Goal: Task Accomplishment & Management: Complete application form

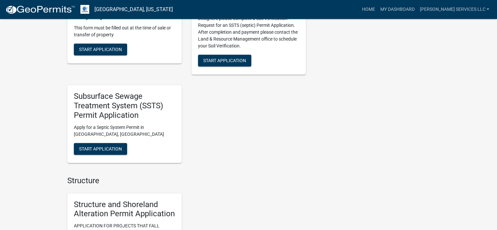
scroll to position [536, 0]
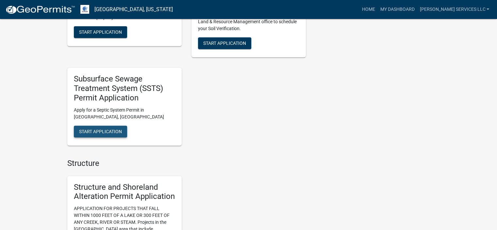
click at [107, 129] on span "Start Application" at bounding box center [100, 130] width 43 height 5
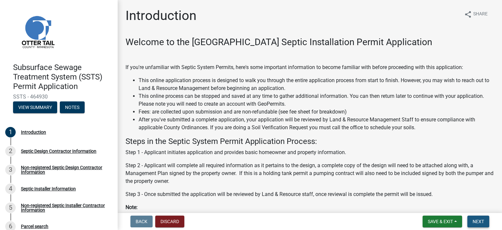
click at [477, 219] on span "Next" at bounding box center [478, 221] width 11 height 5
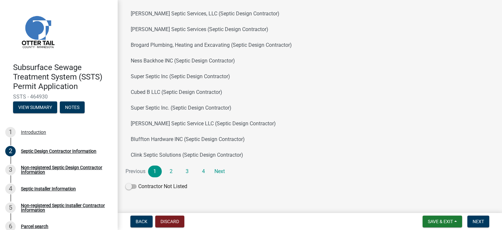
scroll to position [69, 0]
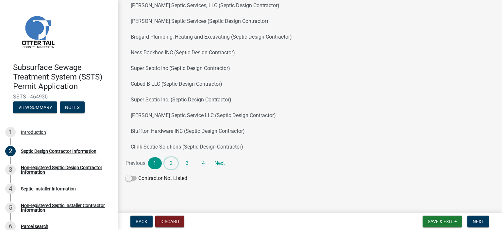
click at [170, 163] on link "2" at bounding box center [171, 163] width 14 height 12
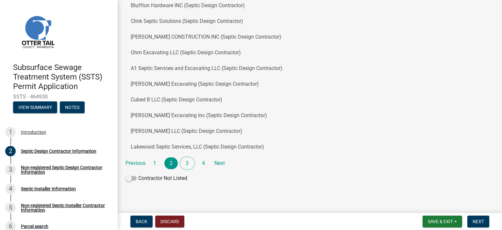
click at [187, 160] on link "3" at bounding box center [187, 163] width 14 height 12
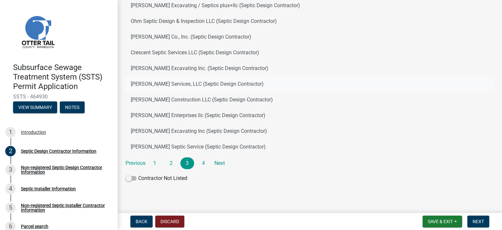
click at [162, 86] on button "[PERSON_NAME] Services, LLC (Septic Design Contractor)" at bounding box center [310, 84] width 369 height 16
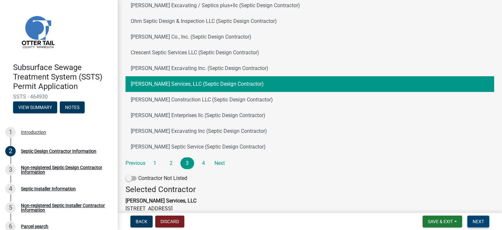
click at [479, 219] on span "Next" at bounding box center [478, 221] width 11 height 5
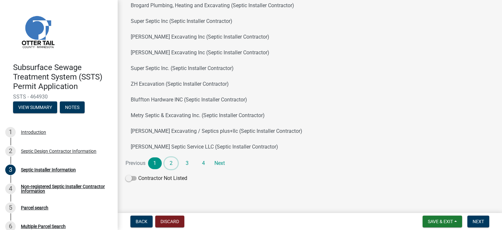
click at [170, 165] on link "2" at bounding box center [171, 163] width 14 height 12
click at [188, 165] on link "3" at bounding box center [187, 163] width 14 height 12
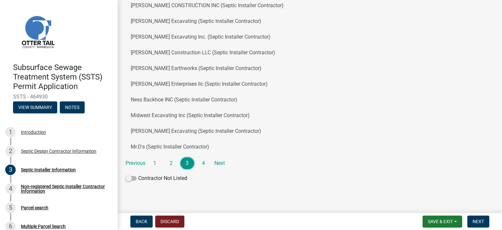
scroll to position [69, 0]
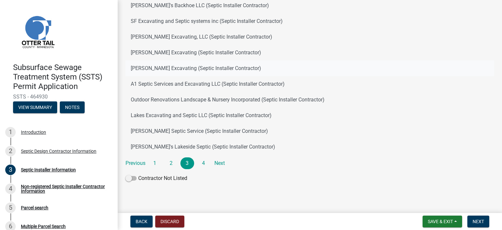
click at [166, 69] on button "[PERSON_NAME] Excavating (Septic Installer Contractor)" at bounding box center [310, 68] width 369 height 16
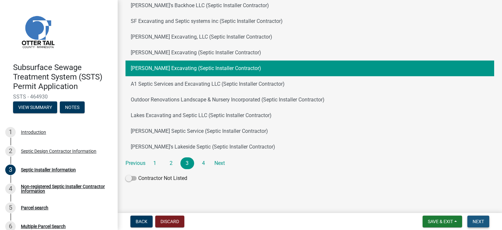
click at [477, 221] on span "Next" at bounding box center [478, 221] width 11 height 5
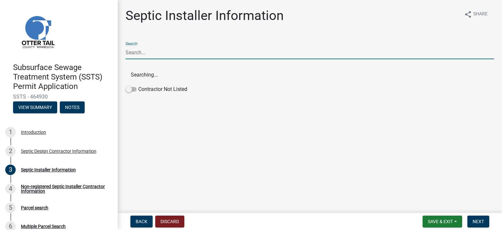
drag, startPoint x: 139, startPoint y: 56, endPoint x: 132, endPoint y: 51, distance: 8.3
click at [132, 51] on input "Search" at bounding box center [310, 52] width 369 height 13
click at [131, 52] on input "Search" at bounding box center [310, 52] width 369 height 13
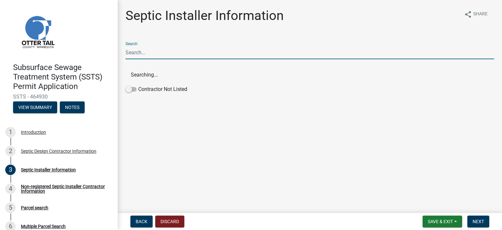
click at [140, 53] on input "Search" at bounding box center [310, 52] width 369 height 13
click at [143, 219] on span "Back" at bounding box center [142, 221] width 12 height 5
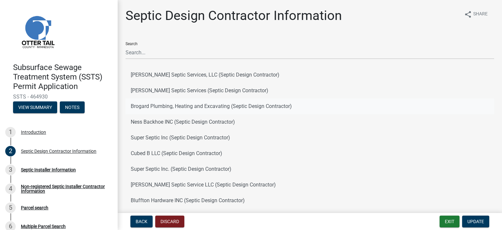
click at [279, 99] on button "Brogard Plumbing, Heating and Excavating (Septic Design Contractor)" at bounding box center [310, 106] width 369 height 16
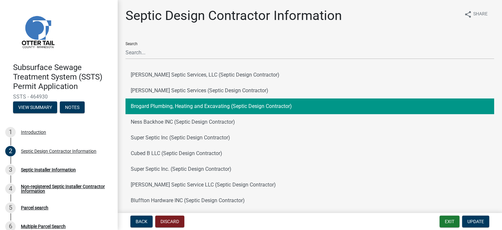
scroll to position [149, 0]
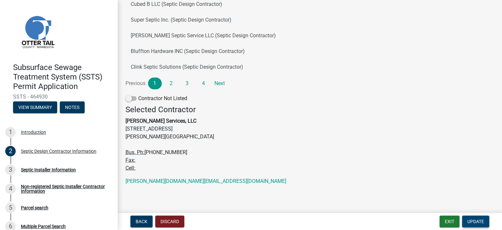
click at [471, 222] on span "Update" at bounding box center [475, 221] width 17 height 5
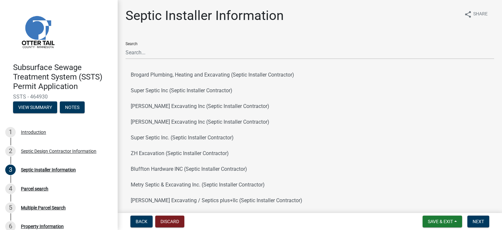
scroll to position [69, 0]
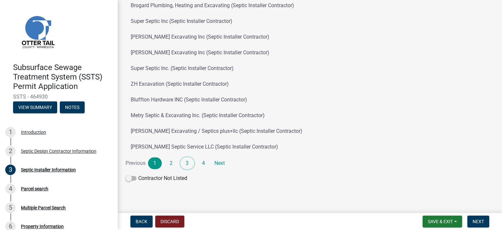
click at [187, 163] on link "3" at bounding box center [187, 163] width 14 height 12
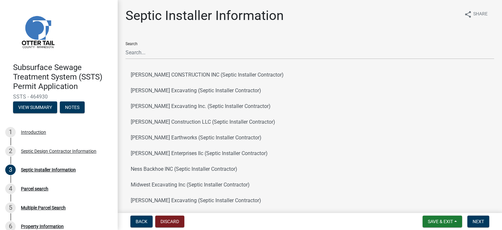
scroll to position [149, 0]
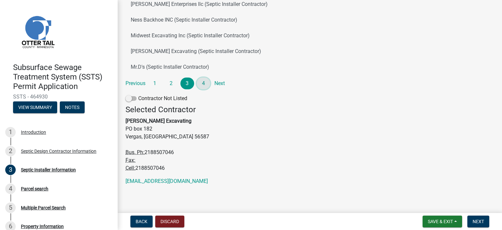
click at [205, 82] on link "4" at bounding box center [204, 83] width 14 height 12
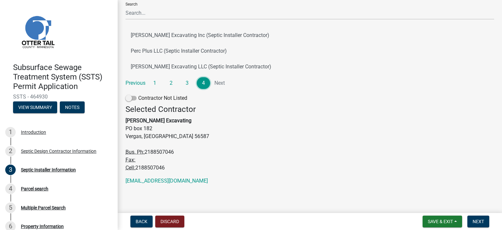
scroll to position [39, 0]
click at [170, 83] on link "2" at bounding box center [171, 83] width 14 height 12
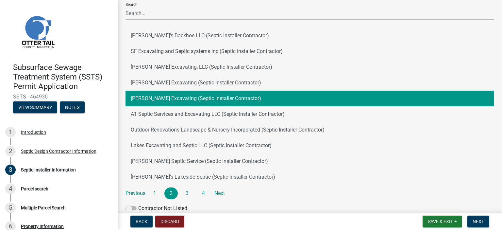
click at [192, 99] on button "[PERSON_NAME] Excavating (Septic Installer Contractor)" at bounding box center [310, 99] width 369 height 16
click at [166, 98] on button "[PERSON_NAME] Excavating (Septic Installer Contractor)" at bounding box center [310, 99] width 369 height 16
click at [149, 94] on button "[PERSON_NAME] Excavating (Septic Installer Contractor)" at bounding box center [310, 99] width 369 height 16
click at [146, 93] on button "[PERSON_NAME] Excavating (Septic Installer Contractor)" at bounding box center [310, 99] width 369 height 16
click at [142, 95] on button "[PERSON_NAME] Excavating (Septic Installer Contractor)" at bounding box center [310, 99] width 369 height 16
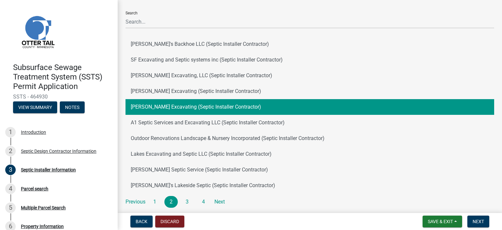
scroll to position [149, 0]
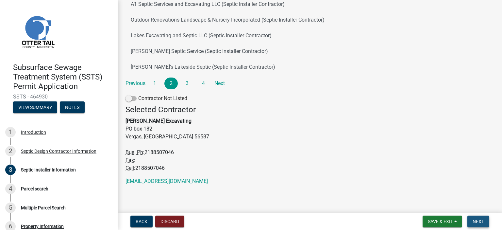
click at [483, 221] on span "Next" at bounding box center [478, 221] width 11 height 5
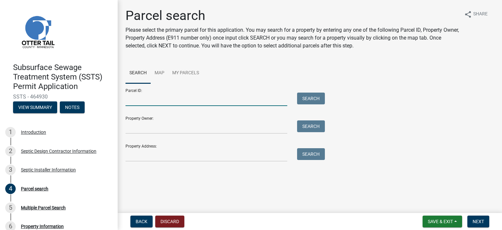
click at [131, 100] on input "Parcel ID:" at bounding box center [207, 99] width 162 height 13
click at [307, 97] on button "Search" at bounding box center [311, 99] width 28 height 12
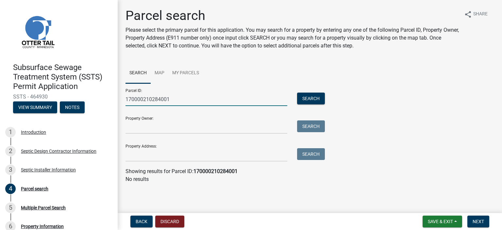
click at [144, 97] on input "170000210284001" at bounding box center [207, 99] width 162 height 13
type input "17000210284001"
click at [314, 100] on button "Search" at bounding box center [311, 99] width 28 height 12
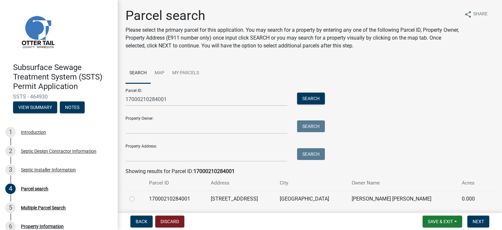
click at [137, 195] on label at bounding box center [137, 195] width 0 height 0
click at [137, 197] on input "radio" at bounding box center [139, 197] width 4 height 4
radio input "true"
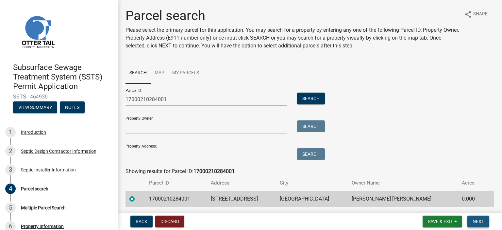
click at [478, 225] on button "Next" at bounding box center [478, 221] width 22 height 12
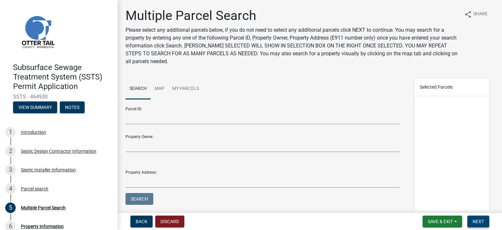
click at [482, 220] on span "Next" at bounding box center [478, 221] width 11 height 5
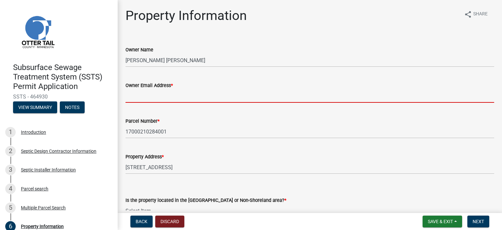
click at [136, 91] on input "Owner Email Address *" at bounding box center [310, 95] width 369 height 13
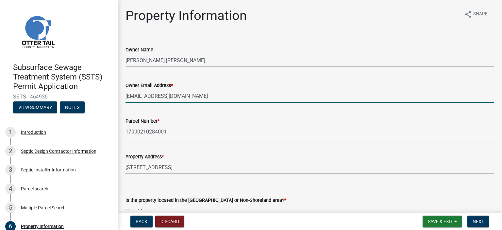
scroll to position [38, 0]
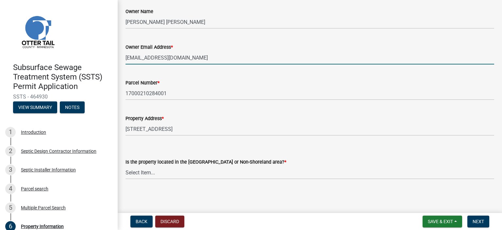
type input "[EMAIL_ADDRESS][DOMAIN_NAME]"
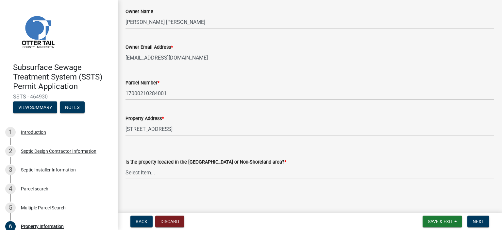
click at [137, 170] on select "Select Item... Shoreland Non-Shoreland" at bounding box center [310, 172] width 369 height 13
click at [126, 166] on select "Select Item... Shoreland Non-Shoreland" at bounding box center [310, 172] width 369 height 13
select select "5ed11e82-653f-4fcc-a472-8d95af57556c"
click at [147, 203] on main "Property Information share Share Owner Name [PERSON_NAME] [PERSON_NAME] Owner E…" at bounding box center [310, 105] width 384 height 210
click at [478, 219] on span "Next" at bounding box center [478, 221] width 11 height 5
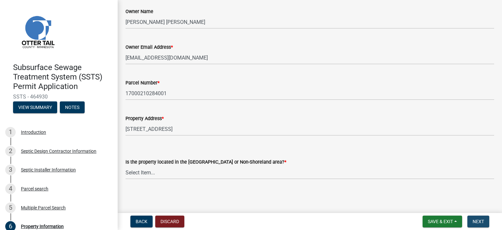
scroll to position [0, 0]
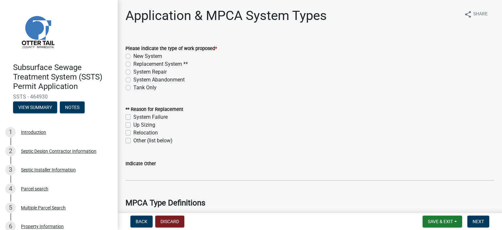
click at [133, 63] on label "Replacement System **" at bounding box center [160, 64] width 55 height 8
click at [133, 63] on input "Replacement System **" at bounding box center [135, 62] width 4 height 4
radio input "true"
click at [133, 118] on label "System Failure" at bounding box center [150, 117] width 34 height 8
click at [133, 117] on input "System Failure" at bounding box center [135, 115] width 4 height 4
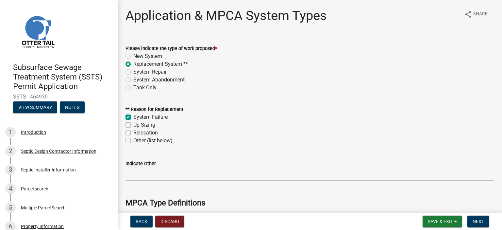
checkbox input "true"
checkbox input "false"
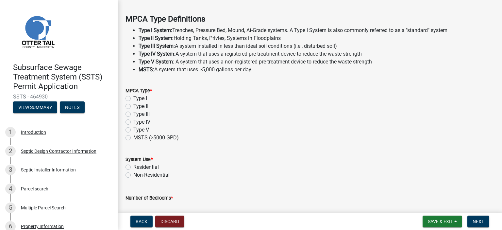
click at [133, 96] on label "Type I" at bounding box center [140, 98] width 14 height 8
click at [133, 96] on input "Type I" at bounding box center [135, 96] width 4 height 4
radio input "true"
click at [133, 166] on label "Residential" at bounding box center [145, 167] width 25 height 8
click at [133, 166] on input "Residential" at bounding box center [135, 165] width 4 height 4
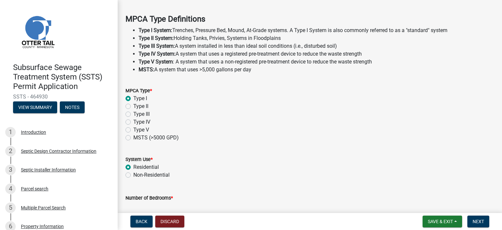
radio input "true"
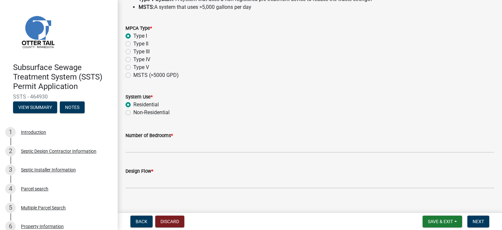
scroll to position [255, 0]
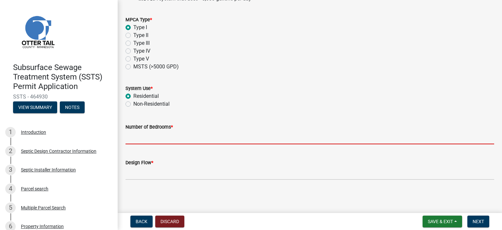
click at [135, 137] on input "Number of Bedrooms *" at bounding box center [310, 137] width 369 height 13
type input "2"
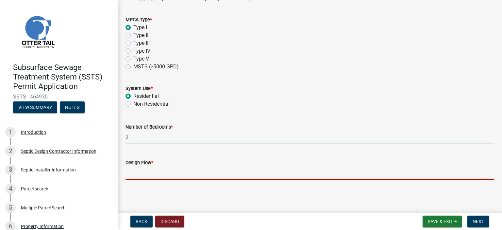
click at [149, 175] on input "Design Flow *" at bounding box center [310, 172] width 369 height 13
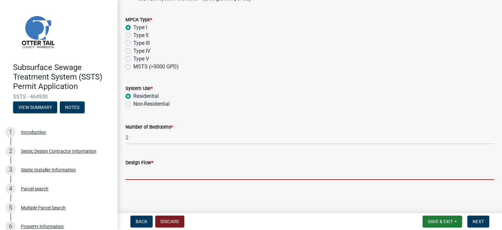
type input "300"
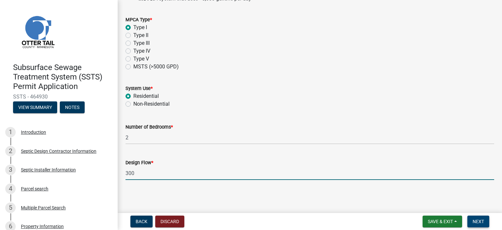
click at [480, 222] on span "Next" at bounding box center [478, 221] width 11 height 5
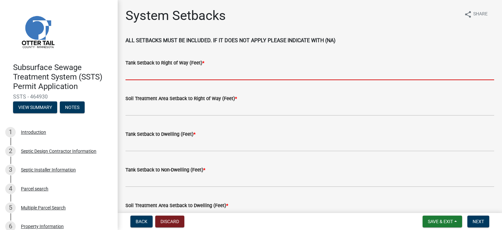
click at [145, 75] on input "Tank Setback to Right of Way (Feet) *" at bounding box center [310, 73] width 369 height 13
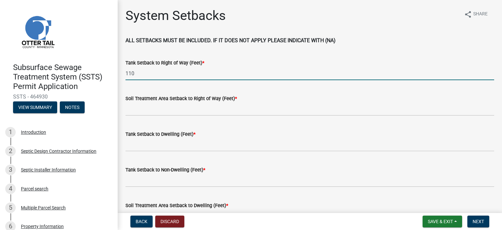
type input "110"
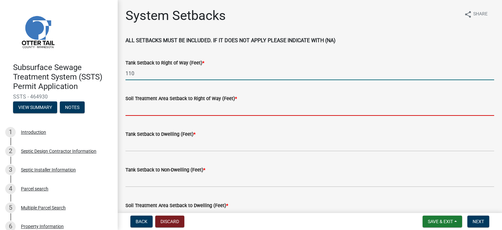
click at [144, 103] on input "Soil Treatment Area Setback to Right of Way (Feet) *" at bounding box center [310, 108] width 369 height 13
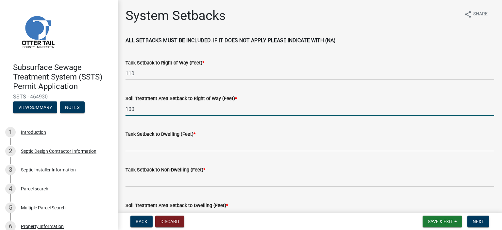
type input "100"
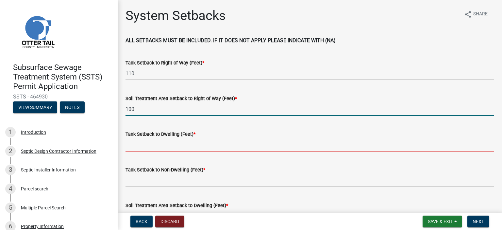
click at [150, 145] on input "Tank Setback to Dwelling (Feet) *" at bounding box center [310, 144] width 369 height 13
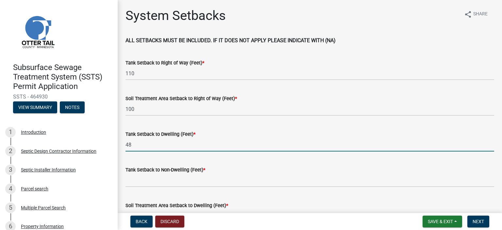
type input "48"
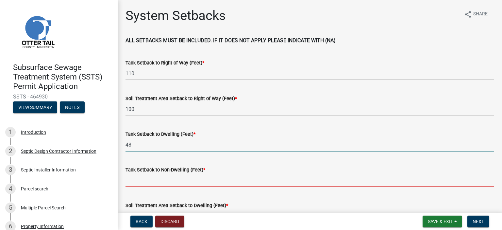
click at [149, 183] on input "Tank Setback to Non-Dwelling (Feet) *" at bounding box center [310, 180] width 369 height 13
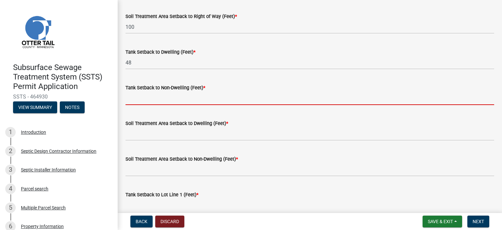
scroll to position [94, 0]
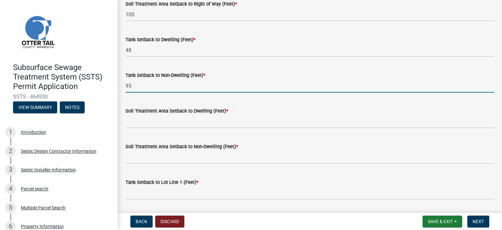
type input "95"
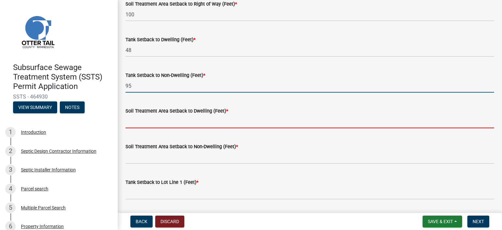
click at [138, 121] on input "Soil Treatment Area Setback to Dwelling (Feet) *" at bounding box center [310, 121] width 369 height 13
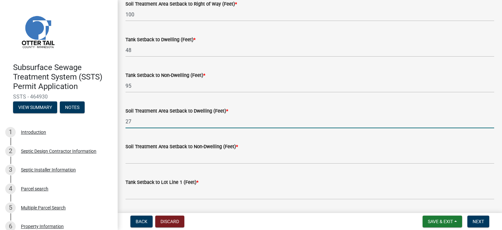
type input "27"
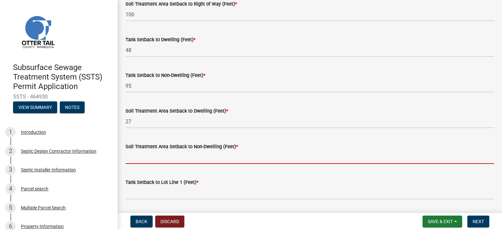
click at [139, 157] on input "Soil Treatment Area Setback to Non-Dwelling (Feet) *" at bounding box center [310, 156] width 369 height 13
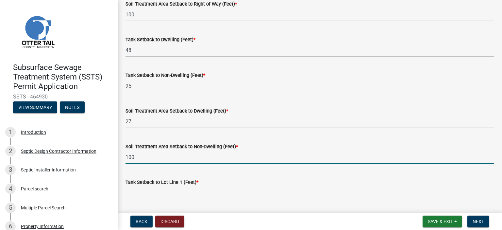
type input "100"
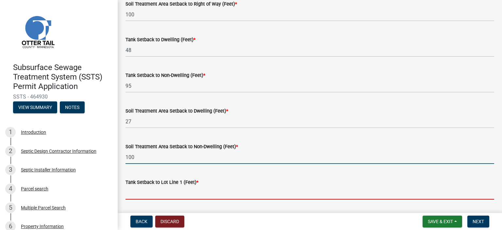
click at [133, 195] on input "Tank Setback to Lot Line 1 (Feet) *" at bounding box center [310, 192] width 369 height 13
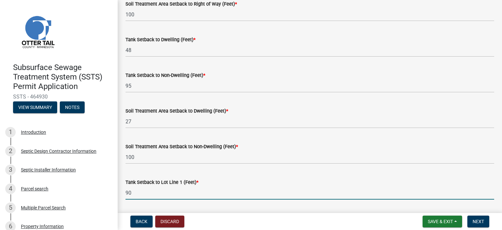
scroll to position [279, 0]
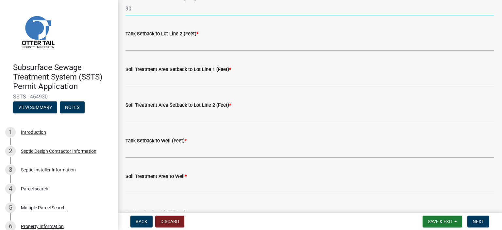
type input "90"
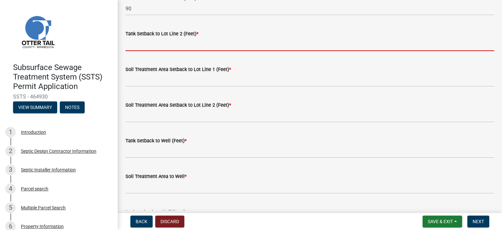
click at [139, 43] on input "Tank Setback to Lot Line 2 (Feet) *" at bounding box center [310, 44] width 369 height 13
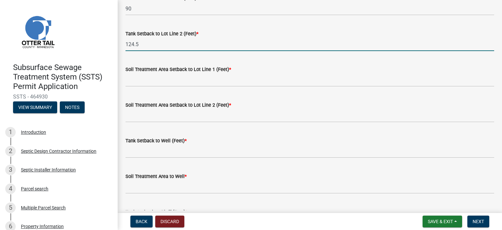
type input "124.5"
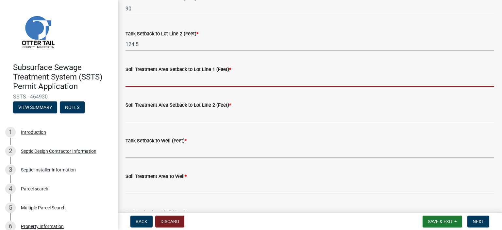
click at [133, 82] on input "Soil Treatment Area Setback to Lot Line 1 (Feet) *" at bounding box center [310, 79] width 369 height 13
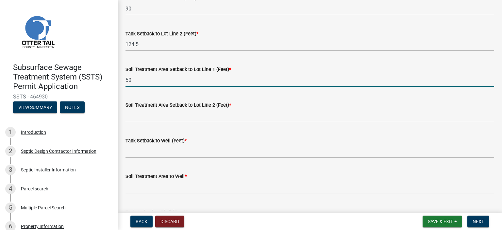
type input "50"
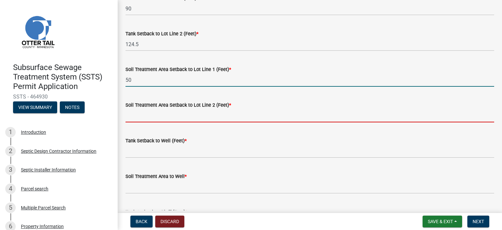
click at [135, 115] on input "Soil Treatment Area Setback to Lot Line 2 (Feet) *" at bounding box center [310, 115] width 369 height 13
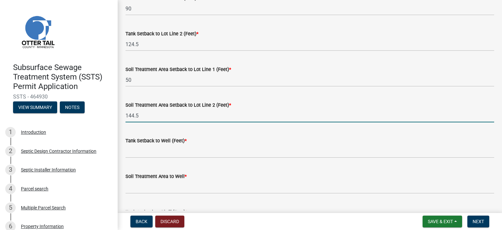
type input "144.5"
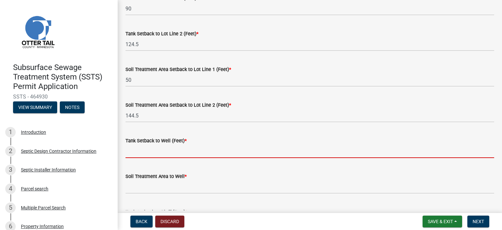
click at [134, 152] on input "Tank Setback to Well (Feet) *" at bounding box center [310, 150] width 369 height 13
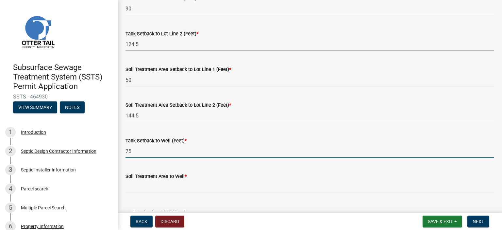
type input "75"
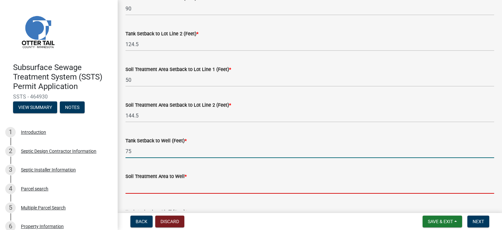
click at [133, 189] on input "Soil Treatment Area to Well *" at bounding box center [310, 186] width 369 height 13
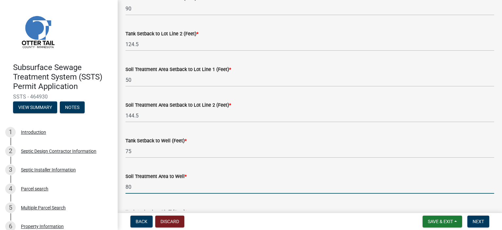
scroll to position [462, 0]
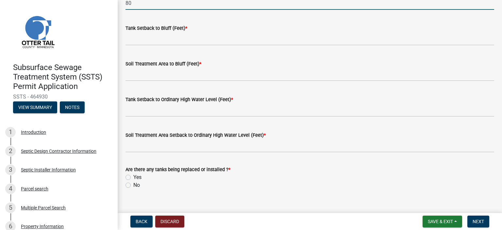
type input "80"
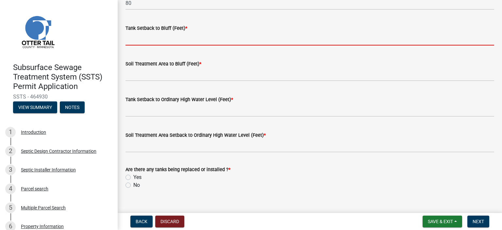
click at [133, 40] on input "Tank Setback to Bluff (Feet) *" at bounding box center [310, 38] width 369 height 13
type input "NA"
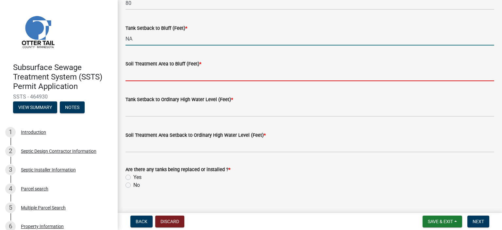
click at [138, 75] on input "Soil Treatment Area to Bluff (Feet) *" at bounding box center [310, 74] width 369 height 13
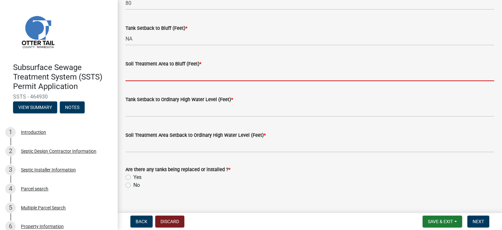
type input "NA"
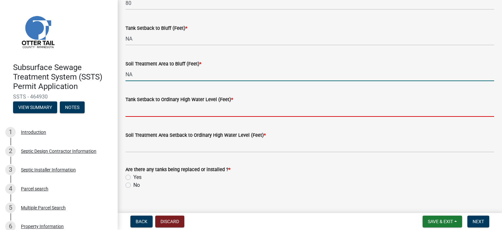
click at [133, 109] on input "Tank Setback to Ordinary High Water Level (Feet) *" at bounding box center [310, 109] width 369 height 13
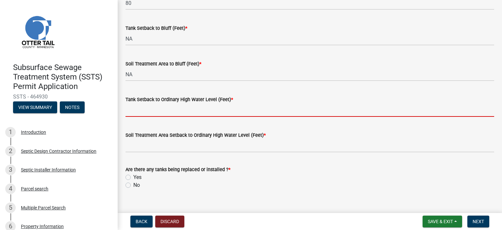
type input "NA"
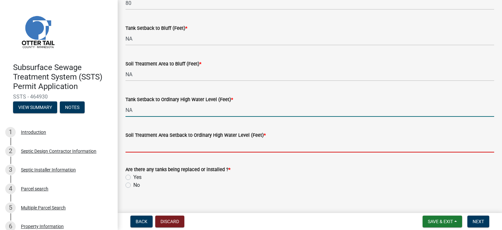
click at [138, 145] on input "Soil Treatment Area Setback to Ordinary High Water Level (Feet) *" at bounding box center [310, 145] width 369 height 13
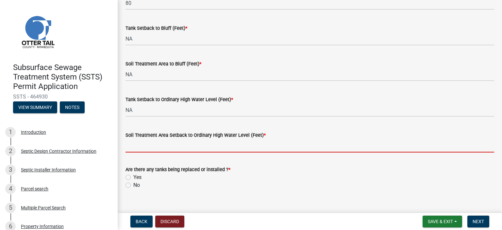
type input "NA"
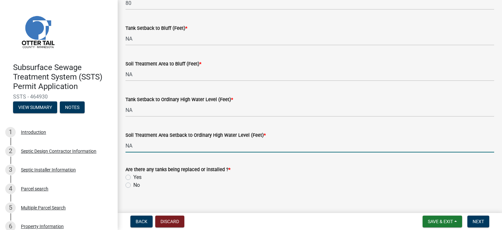
click at [133, 178] on label "Yes" at bounding box center [137, 177] width 8 height 8
click at [133, 178] on input "Yes" at bounding box center [135, 175] width 4 height 4
radio input "true"
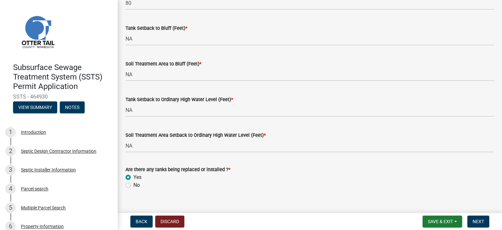
scroll to position [472, 0]
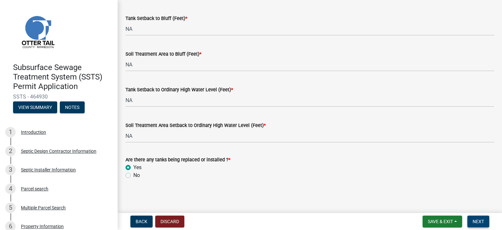
click at [478, 222] on span "Next" at bounding box center [478, 221] width 11 height 5
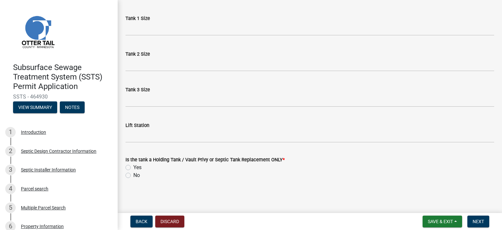
scroll to position [0, 0]
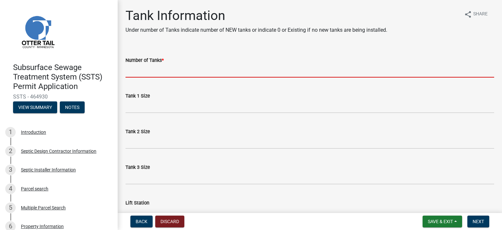
click at [144, 68] on input "Number of Tanks *" at bounding box center [310, 70] width 369 height 13
type input "exsisting"
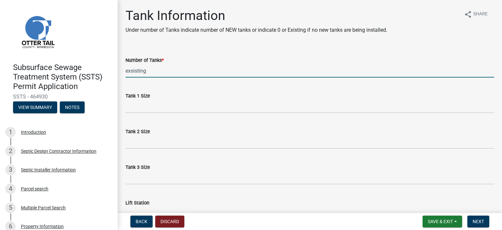
scroll to position [77, 0]
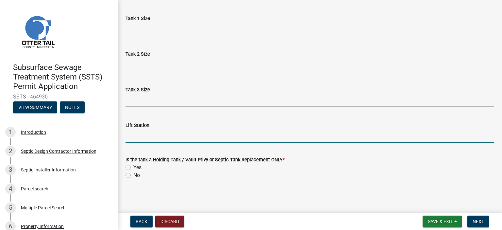
click at [142, 139] on input "Lift Station" at bounding box center [310, 135] width 369 height 13
type input "625"
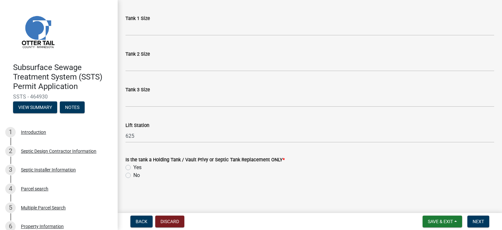
click at [133, 174] on label "No" at bounding box center [136, 175] width 7 height 8
click at [133, 174] on input "No" at bounding box center [135, 173] width 4 height 4
radio input "true"
click at [483, 222] on span "Next" at bounding box center [478, 221] width 11 height 5
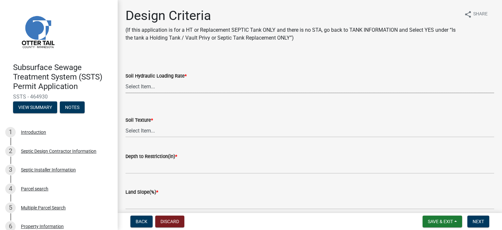
click at [139, 86] on select "Select Item... 1.6 gpd/ft2 1.2 gpd/ft2 1.0 gpd/ft2 0.87 gpd/ft2 0.78 gpd/ft2 0.…" at bounding box center [310, 86] width 369 height 13
click at [126, 80] on select "Select Item... 1.6 gpd/ft2 1.2 gpd/ft2 1.0 gpd/ft2 0.87 gpd/ft2 0.78 gpd/ft2 0.…" at bounding box center [310, 86] width 369 height 13
select select "eaa6e4cf-be76-4366-bfe5-e87acfaaf3f4"
click at [138, 129] on select "Select Item... Coarse Sand (COS) Sand (S) Fine Sand (FS) Very Fine Sand (VFS) L…" at bounding box center [310, 130] width 369 height 13
click at [126, 124] on select "Select Item... Coarse Sand (COS) Sand (S) Fine Sand (FS) Very Fine Sand (VFS) L…" at bounding box center [310, 130] width 369 height 13
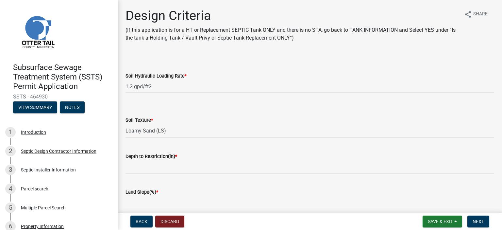
select select "6a6ab172-1321-4f18-8c37-999bd65d2f3f"
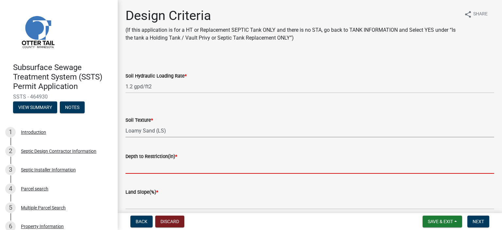
click at [148, 168] on input "Depth to Restriction(in) *" at bounding box center [310, 166] width 369 height 13
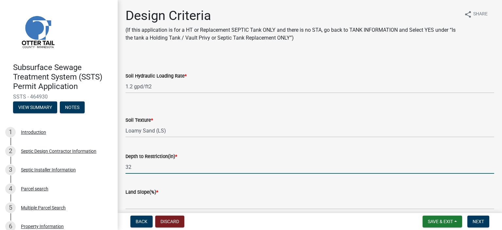
type input "32"
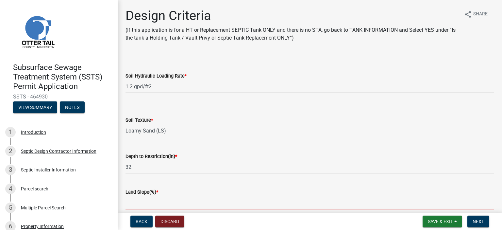
click at [134, 205] on input "Land Slope(%) *" at bounding box center [310, 202] width 369 height 13
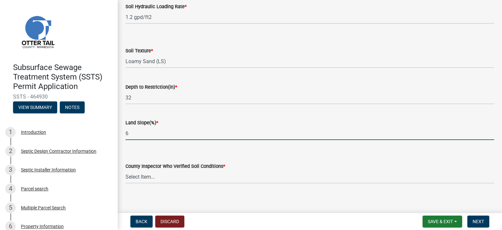
scroll to position [74, 0]
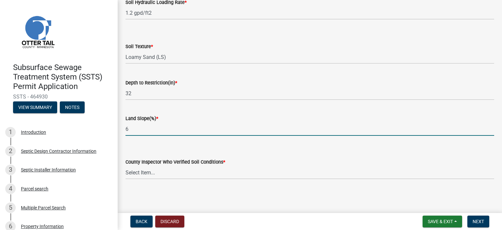
type input "6"
click at [135, 171] on select "Select Item... [PERSON_NAME] [PERSON_NAME] [PERSON_NAME] [PERSON_NAME] [PERSON_…" at bounding box center [310, 172] width 369 height 13
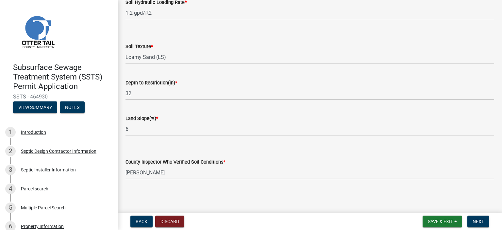
click at [126, 166] on select "Select Item... [PERSON_NAME] [PERSON_NAME] [PERSON_NAME] [PERSON_NAME] [PERSON_…" at bounding box center [310, 172] width 369 height 13
select select "77ed3ba4-a6d5-4048-ab27-59c0bc717e6e"
click at [481, 219] on span "Next" at bounding box center [478, 221] width 11 height 5
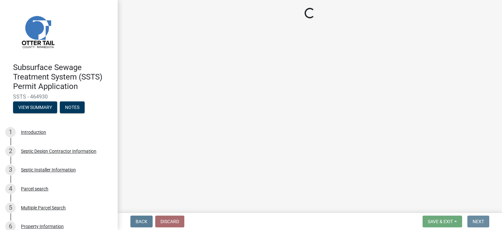
scroll to position [0, 0]
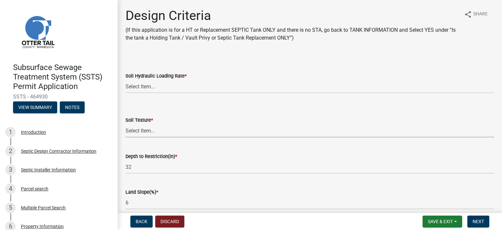
click at [147, 131] on select "Select Item... Coarse Sand (COS) Sand (S) Fine Sand (FS) Very Fine Sand (VFS) L…" at bounding box center [310, 130] width 369 height 13
click at [126, 124] on select "Select Item... Coarse Sand (COS) Sand (S) Fine Sand (FS) Very Fine Sand (VFS) L…" at bounding box center [310, 130] width 369 height 13
select select "6a6ab172-1321-4f18-8c37-999bd65d2f3f"
click at [147, 88] on select "Select Item... 1.6 gpd/ft2 1.2 gpd/ft2 1.0 gpd/ft2 0.87 gpd/ft2 0.78 gpd/ft2 0.…" at bounding box center [310, 86] width 369 height 13
click at [126, 80] on select "Select Item... 1.6 gpd/ft2 1.2 gpd/ft2 1.0 gpd/ft2 0.87 gpd/ft2 0.78 gpd/ft2 0.…" at bounding box center [310, 86] width 369 height 13
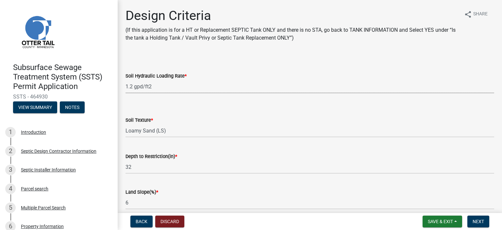
select select "eaa6e4cf-be76-4366-bfe5-e87acfaaf3f4"
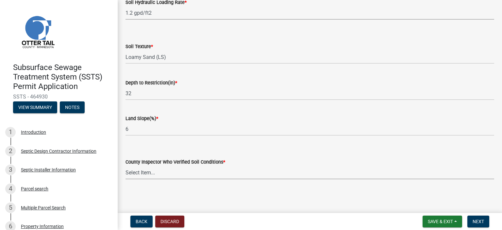
click at [144, 174] on select "Select Item... [PERSON_NAME] [PERSON_NAME] [PERSON_NAME] [PERSON_NAME] [PERSON_…" at bounding box center [310, 172] width 369 height 13
click at [126, 166] on select "Select Item... [PERSON_NAME] [PERSON_NAME] [PERSON_NAME] [PERSON_NAME] [PERSON_…" at bounding box center [310, 172] width 369 height 13
select select "77ed3ba4-a6d5-4048-ab27-59c0bc717e6e"
click at [479, 221] on span "Next" at bounding box center [478, 221] width 11 height 5
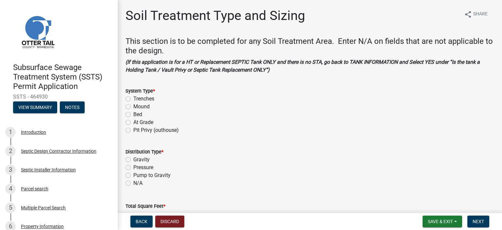
click at [133, 106] on label "Mound" at bounding box center [141, 107] width 16 height 8
click at [133, 106] on input "Mound" at bounding box center [135, 105] width 4 height 4
radio input "true"
click at [133, 167] on label "Pressure" at bounding box center [143, 167] width 20 height 8
click at [133, 167] on input "Pressure" at bounding box center [135, 165] width 4 height 4
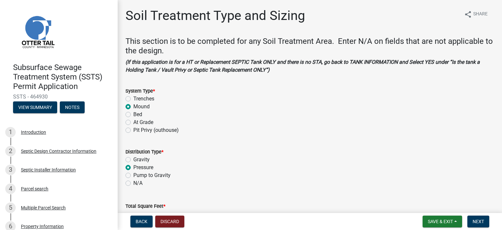
radio input "true"
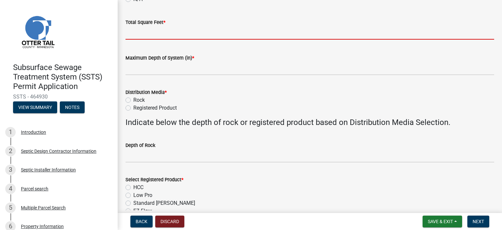
click at [129, 34] on input "Total Square Feet *" at bounding box center [310, 32] width 369 height 13
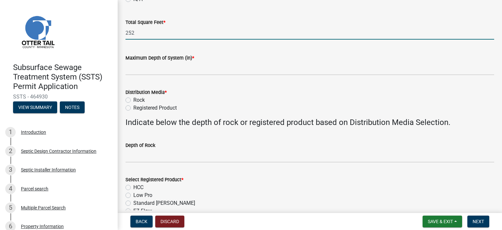
type input "252"
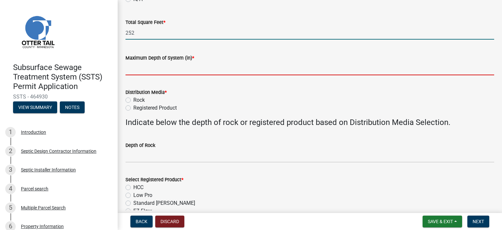
click at [136, 63] on input "Maximum Depth of System (in) *" at bounding box center [310, 68] width 369 height 13
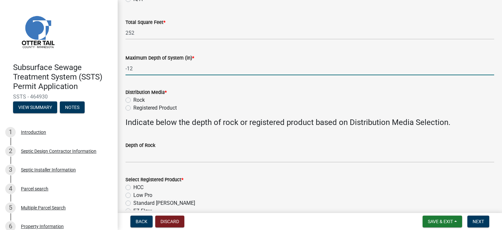
type input "-12"
click at [133, 107] on label "Registered Product" at bounding box center [154, 108] width 43 height 8
click at [133, 107] on input "Registered Product" at bounding box center [135, 106] width 4 height 4
radio input "true"
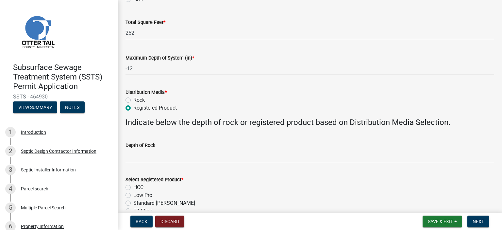
scroll to position [367, 0]
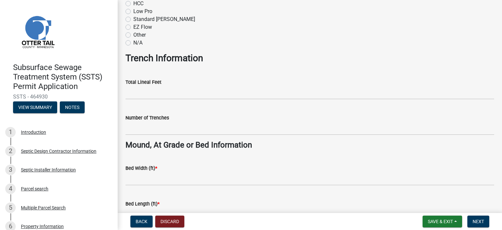
click at [133, 9] on label "Low Pro" at bounding box center [142, 12] width 19 height 8
click at [133, 9] on input "Low Pro" at bounding box center [135, 10] width 4 height 4
radio input "true"
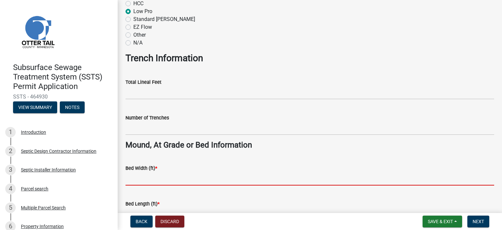
click at [134, 180] on input "Bed Width (ft) *" at bounding box center [310, 178] width 369 height 13
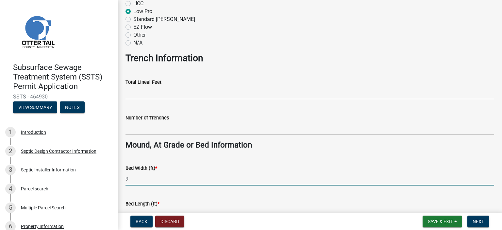
scroll to position [551, 0]
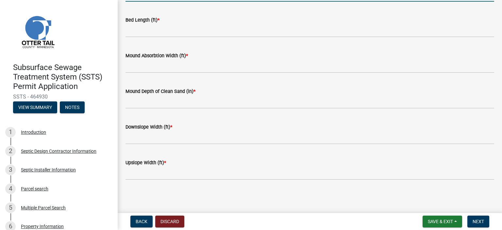
type input "9"
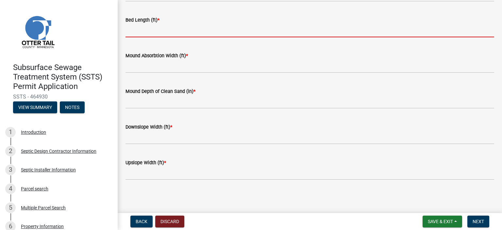
click at [134, 25] on input "Bed Length (ft) *" at bounding box center [310, 30] width 369 height 13
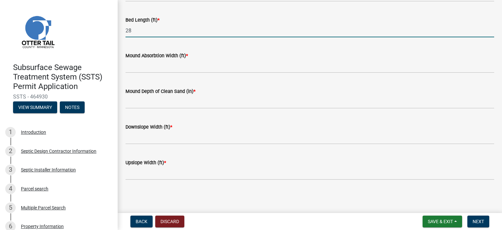
type input "28"
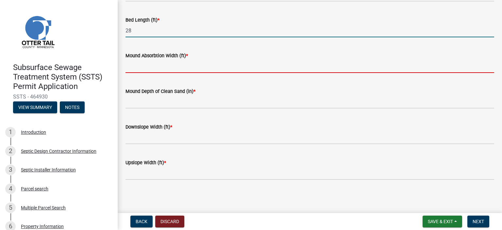
click at [141, 67] on input "Mound Absorbtion Width (ft) *" at bounding box center [310, 65] width 369 height 13
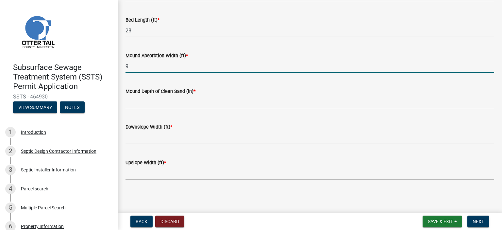
type input "9"
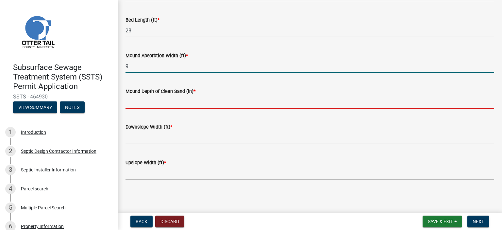
click at [139, 102] on input "Mound Depth of Clean Sand (in) *" at bounding box center [310, 101] width 369 height 13
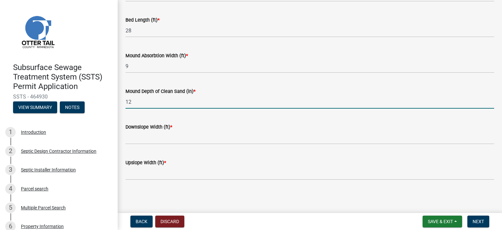
type input "12"
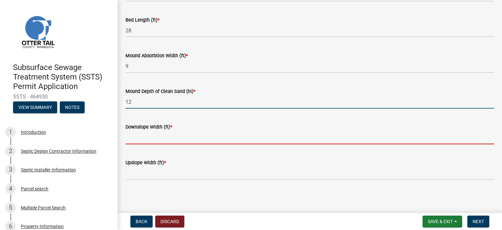
click at [135, 133] on input "Downslope Width (ft) *" at bounding box center [310, 137] width 369 height 13
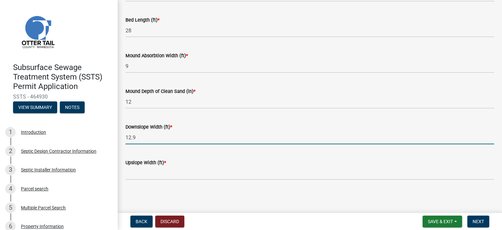
type input "12.9"
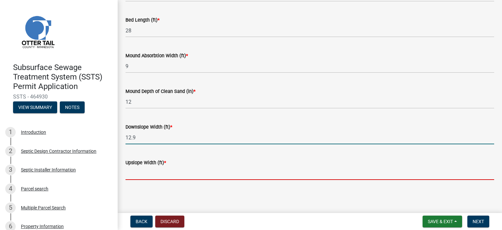
click at [136, 175] on input "Upslope Width (ft) *" at bounding box center [310, 172] width 369 height 13
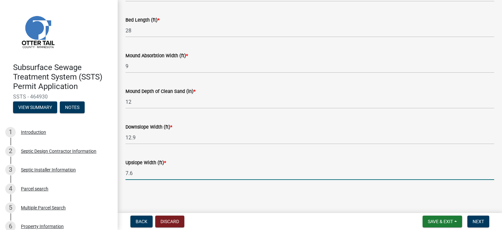
type input "7.6"
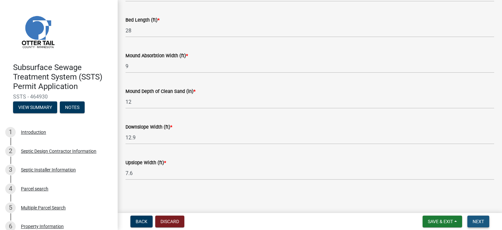
click at [479, 220] on span "Next" at bounding box center [478, 221] width 11 height 5
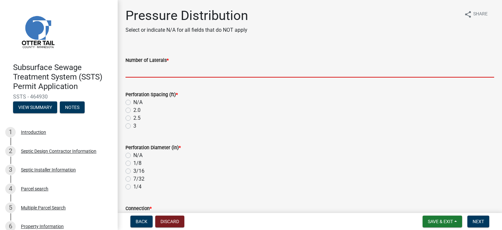
click at [144, 73] on input "Number of Laterals *" at bounding box center [310, 70] width 369 height 13
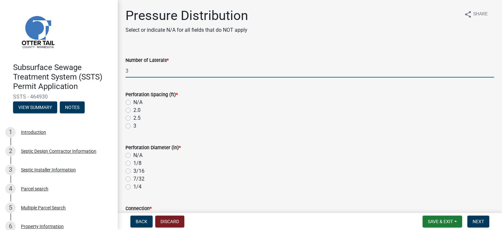
type input "3"
click at [133, 110] on label "2.0" at bounding box center [136, 110] width 7 height 8
click at [133, 110] on input "2.0" at bounding box center [135, 108] width 4 height 4
radio input "true"
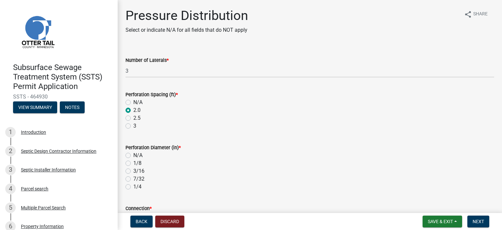
click at [133, 187] on label "1/4" at bounding box center [137, 187] width 8 height 8
click at [133, 187] on input "1/4" at bounding box center [135, 185] width 4 height 4
radio input "true"
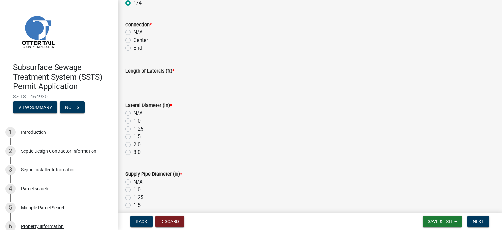
click at [133, 47] on label "End" at bounding box center [137, 48] width 9 height 8
click at [133, 47] on input "End" at bounding box center [135, 46] width 4 height 4
radio input "true"
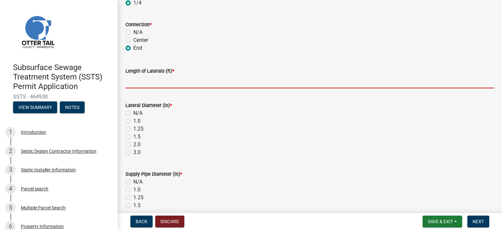
click at [131, 83] on input "Length of Laterals (ft) *" at bounding box center [310, 81] width 369 height 13
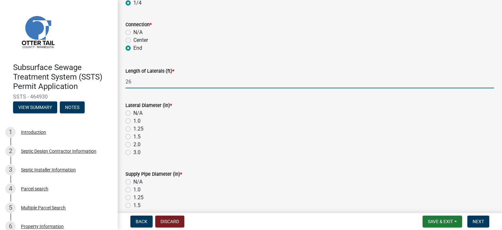
type input "26"
click at [133, 136] on label "1.5" at bounding box center [136, 137] width 7 height 8
click at [133, 136] on input "1.5" at bounding box center [135, 135] width 4 height 4
radio input "true"
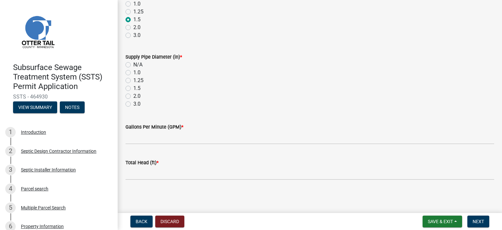
scroll to position [301, 0]
click at [133, 27] on label "2.0" at bounding box center [136, 28] width 7 height 8
click at [133, 27] on input "2.0" at bounding box center [135, 26] width 4 height 4
radio input "true"
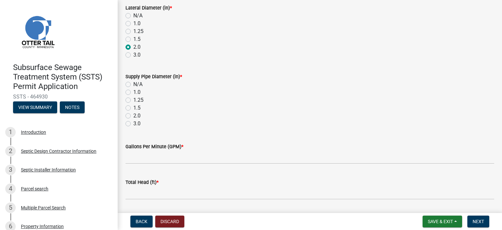
scroll to position [275, 0]
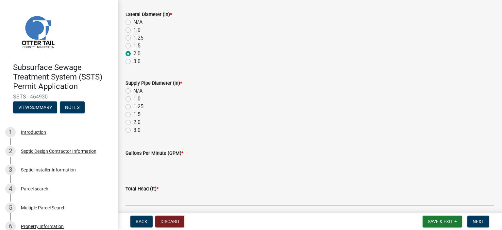
click at [133, 45] on label "1.5" at bounding box center [136, 46] width 7 height 8
click at [133, 45] on input "1.5" at bounding box center [135, 44] width 4 height 4
radio input "true"
click at [133, 123] on label "2.0" at bounding box center [136, 122] width 7 height 8
click at [133, 123] on input "2.0" at bounding box center [135, 120] width 4 height 4
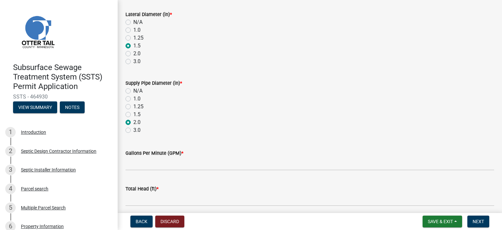
radio input "true"
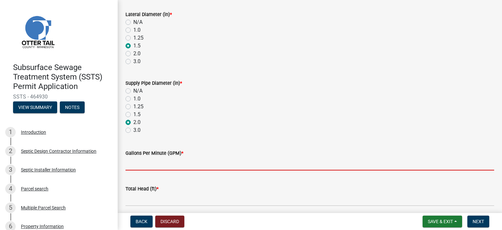
click at [148, 163] on input "Gallons Per Minute (GPM) *" at bounding box center [310, 163] width 369 height 13
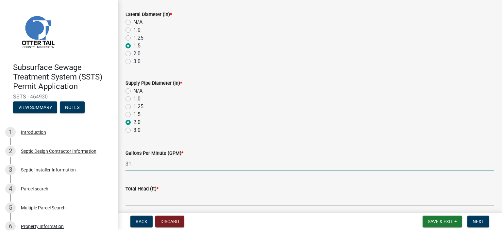
type input "31"
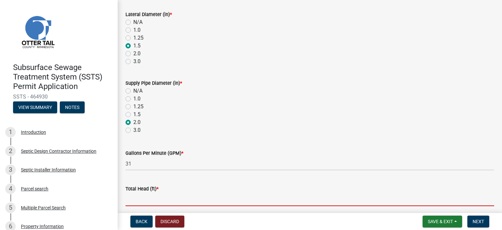
click at [145, 195] on input "Total Head (ft) *" at bounding box center [310, 199] width 369 height 13
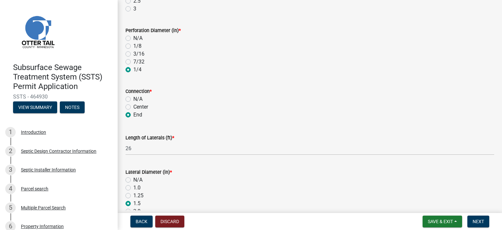
scroll to position [0, 0]
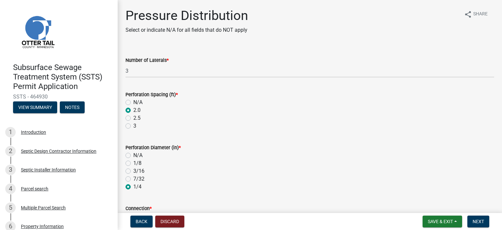
type input "14.4"
click at [481, 222] on span "Next" at bounding box center [478, 221] width 11 height 5
